Goal: Transaction & Acquisition: Purchase product/service

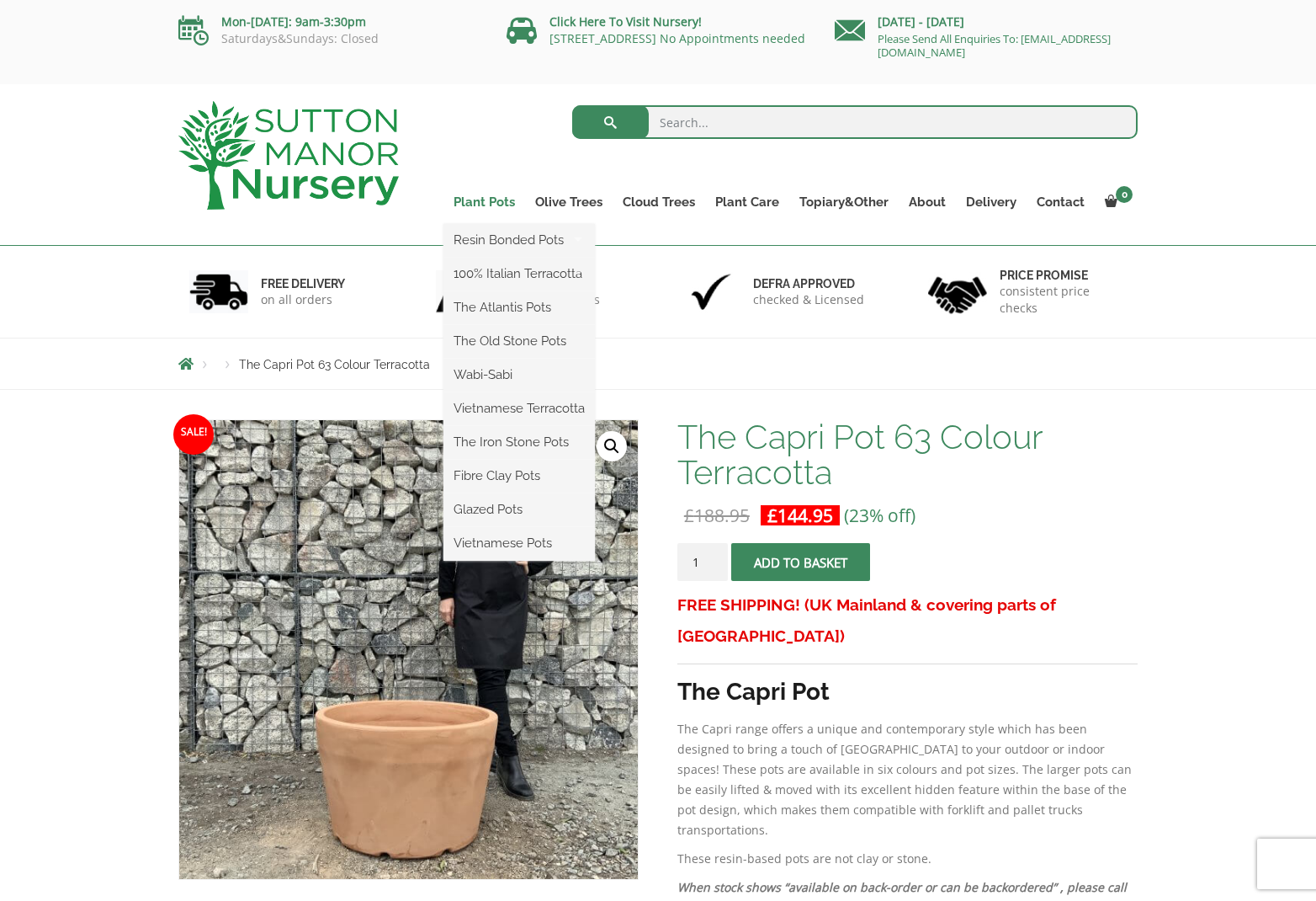
click at [496, 206] on link "Plant Pots" at bounding box center [484, 202] width 82 height 24
click at [493, 478] on link "Fibre Clay Pots" at bounding box center [519, 476] width 151 height 26
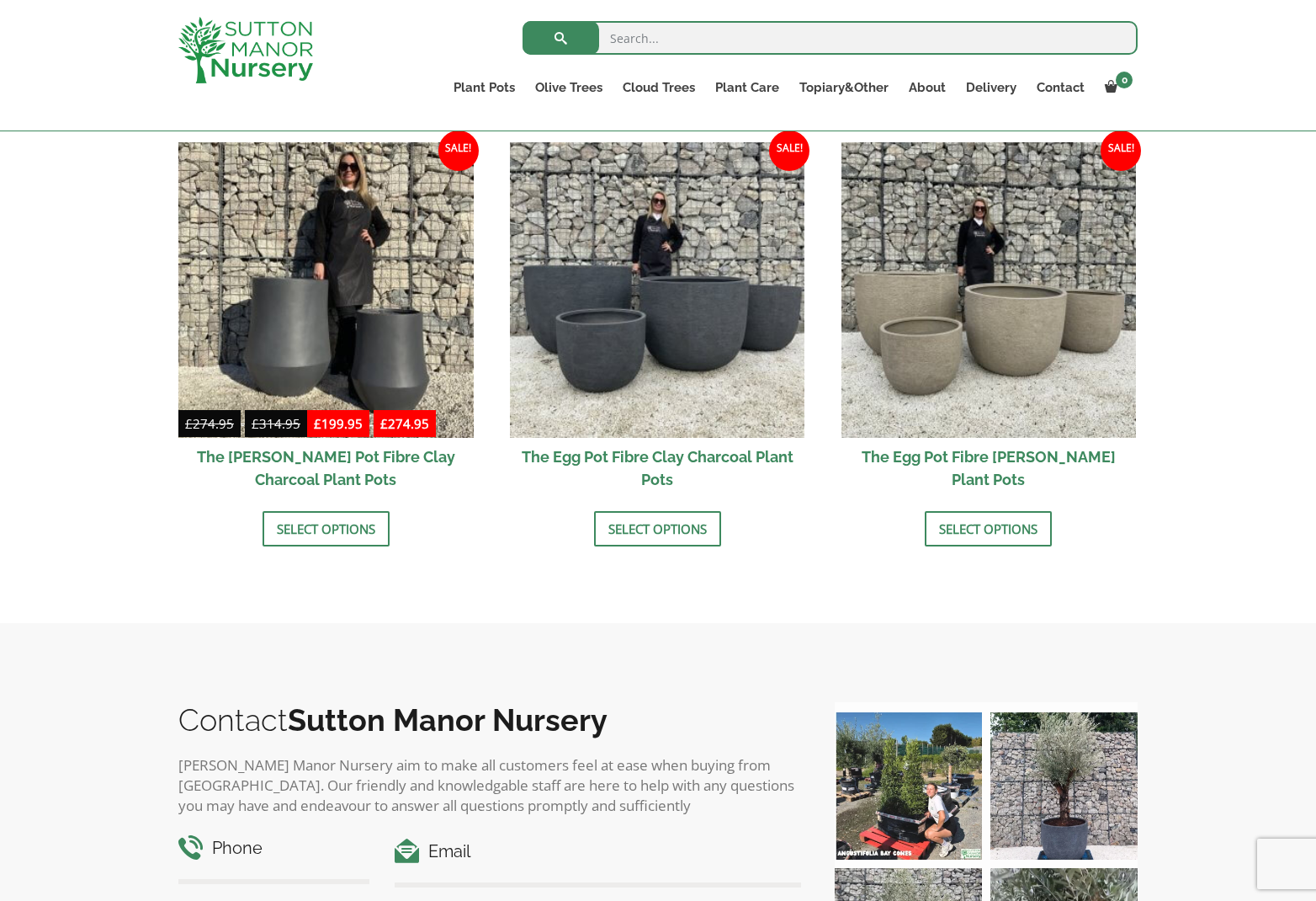
scroll to position [535, 0]
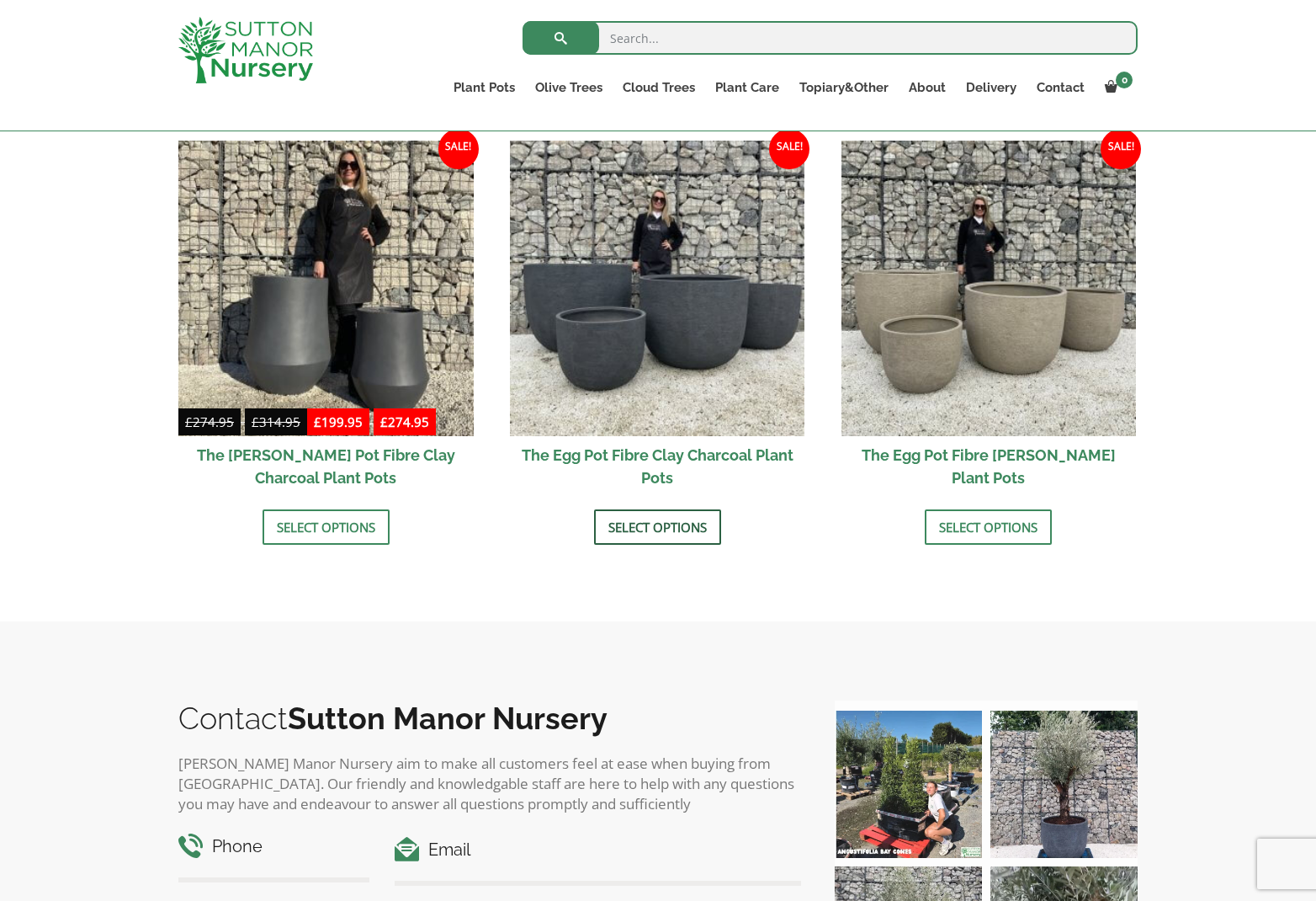
click at [681, 522] on link "Select options" at bounding box center [658, 527] width 128 height 36
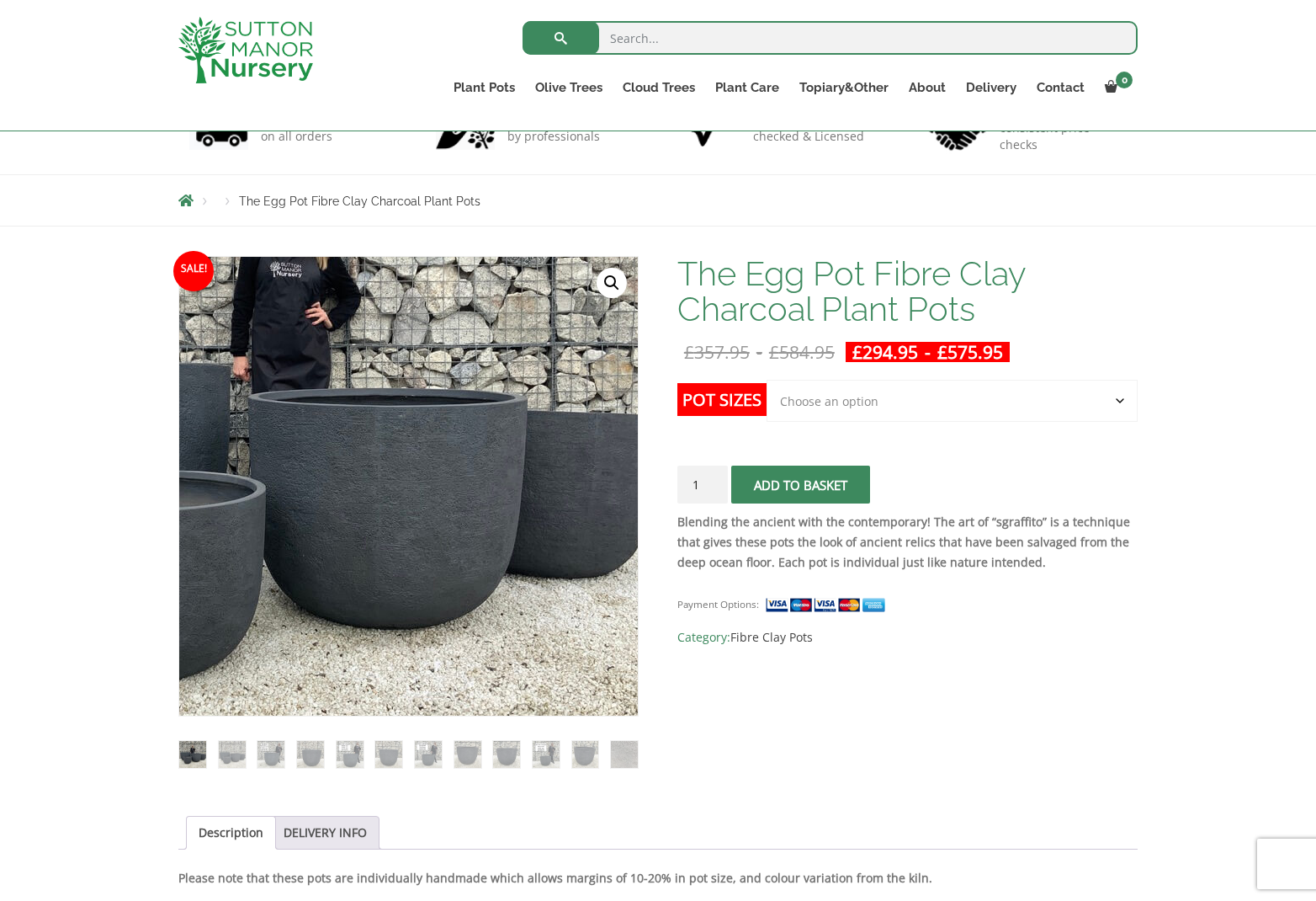
scroll to position [135, 0]
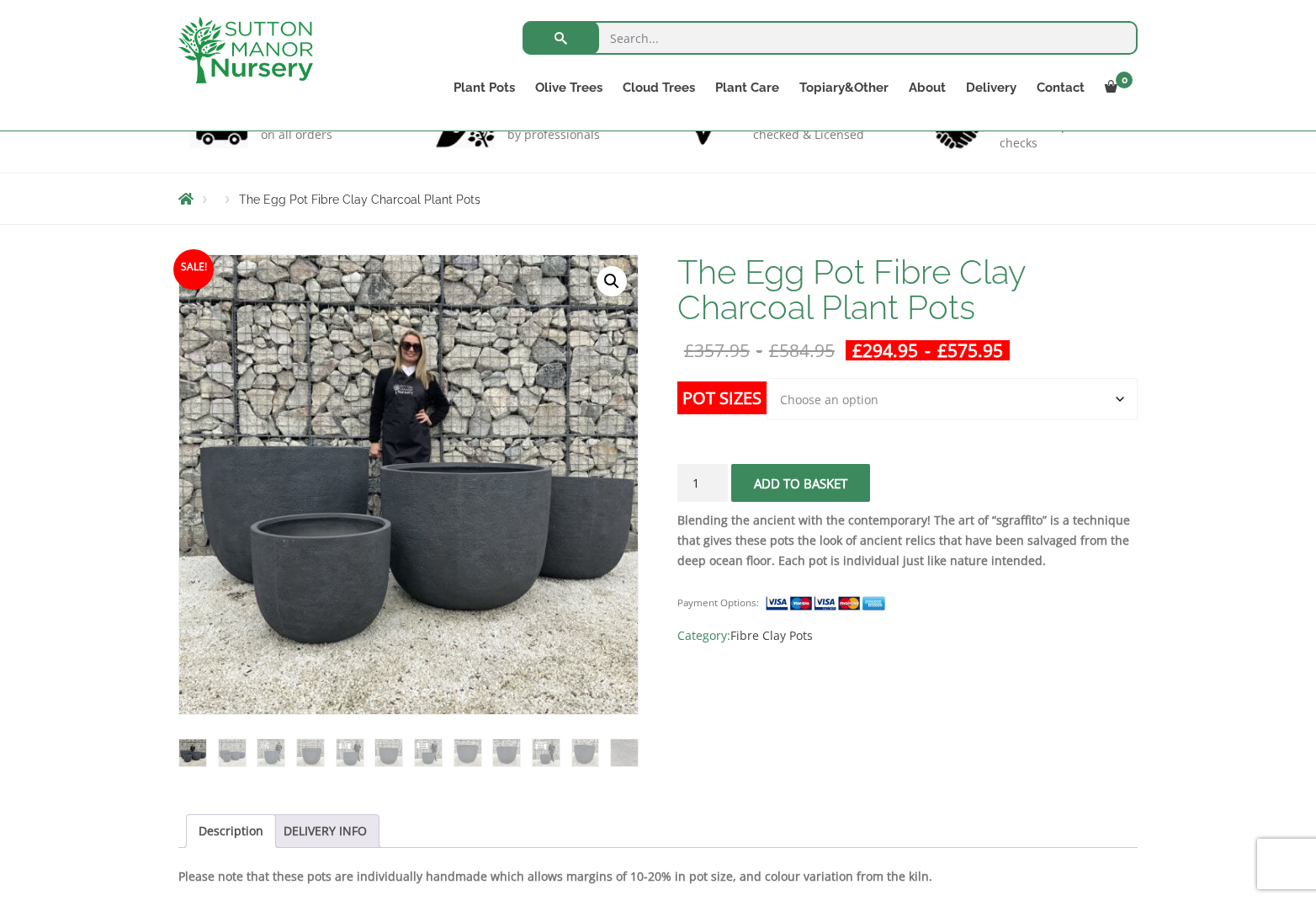
select select "Click here to buy The Largest Pot In The Picture"
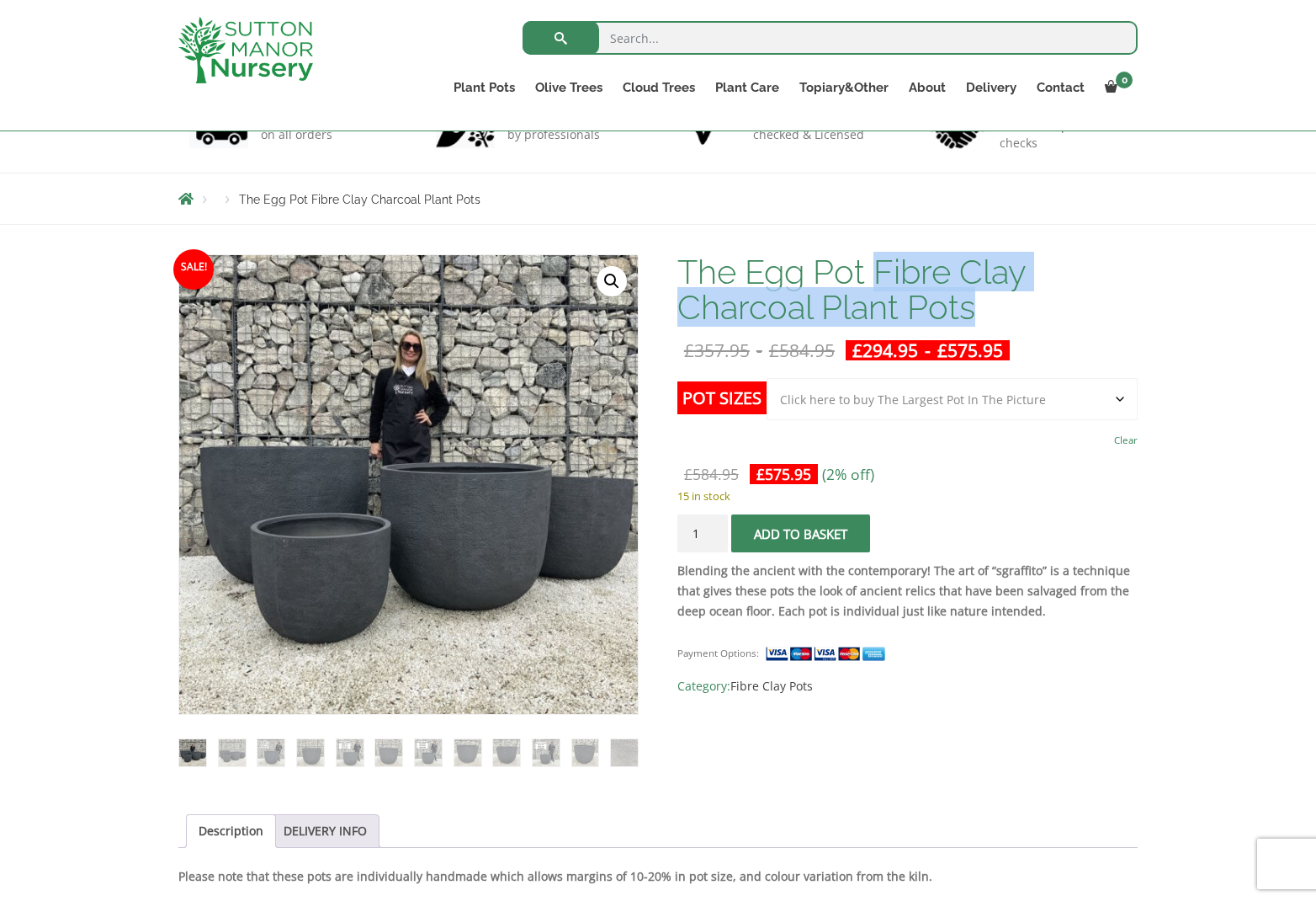
drag, startPoint x: 876, startPoint y: 270, endPoint x: 1040, endPoint y: 297, distance: 166.2
click at [1040, 297] on h1 "The Egg Pot Fibre Clay Charcoal Plant Pots" at bounding box center [908, 290] width 461 height 71
copy h1 "Fibre Clay Charcoal Plant Pots"
